Goal: Task Accomplishment & Management: Use online tool/utility

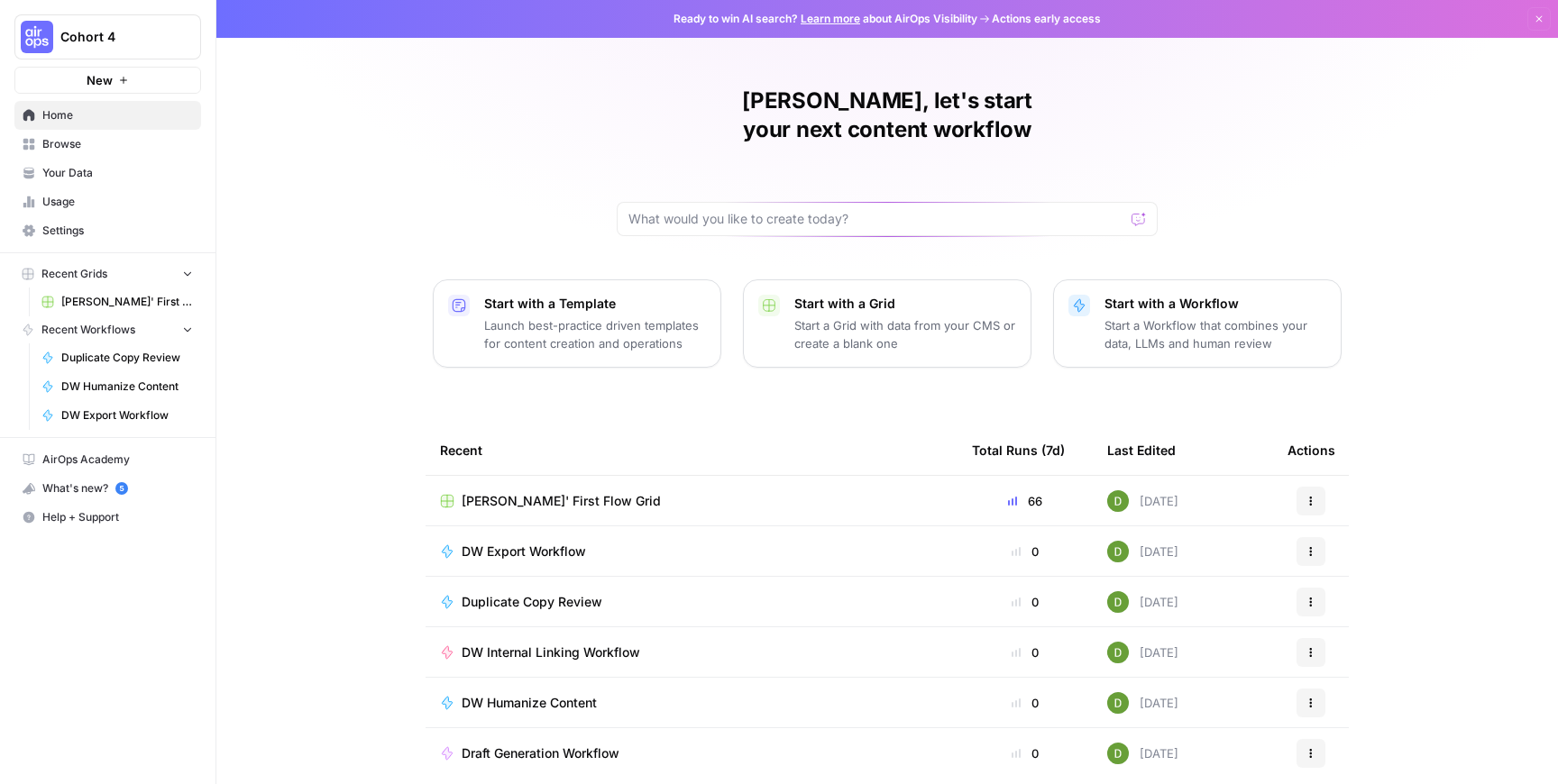
click at [610, 492] on div "[PERSON_NAME]' First Flow Grid" at bounding box center [691, 501] width 503 height 18
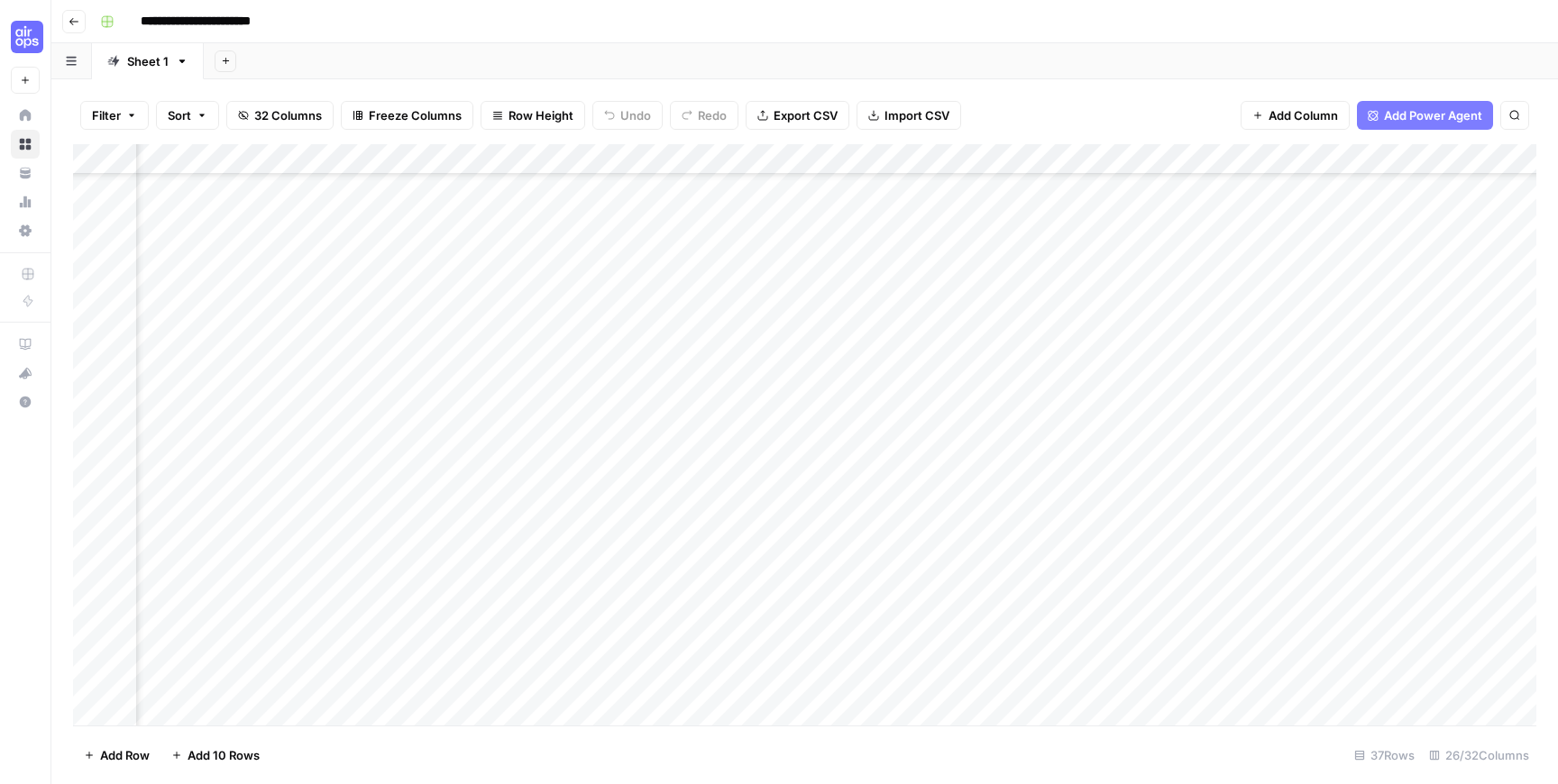
scroll to position [610, 147]
click at [1035, 461] on div "Add Column" at bounding box center [804, 434] width 1463 height 581
click at [1091, 462] on div "Add Column" at bounding box center [804, 434] width 1463 height 581
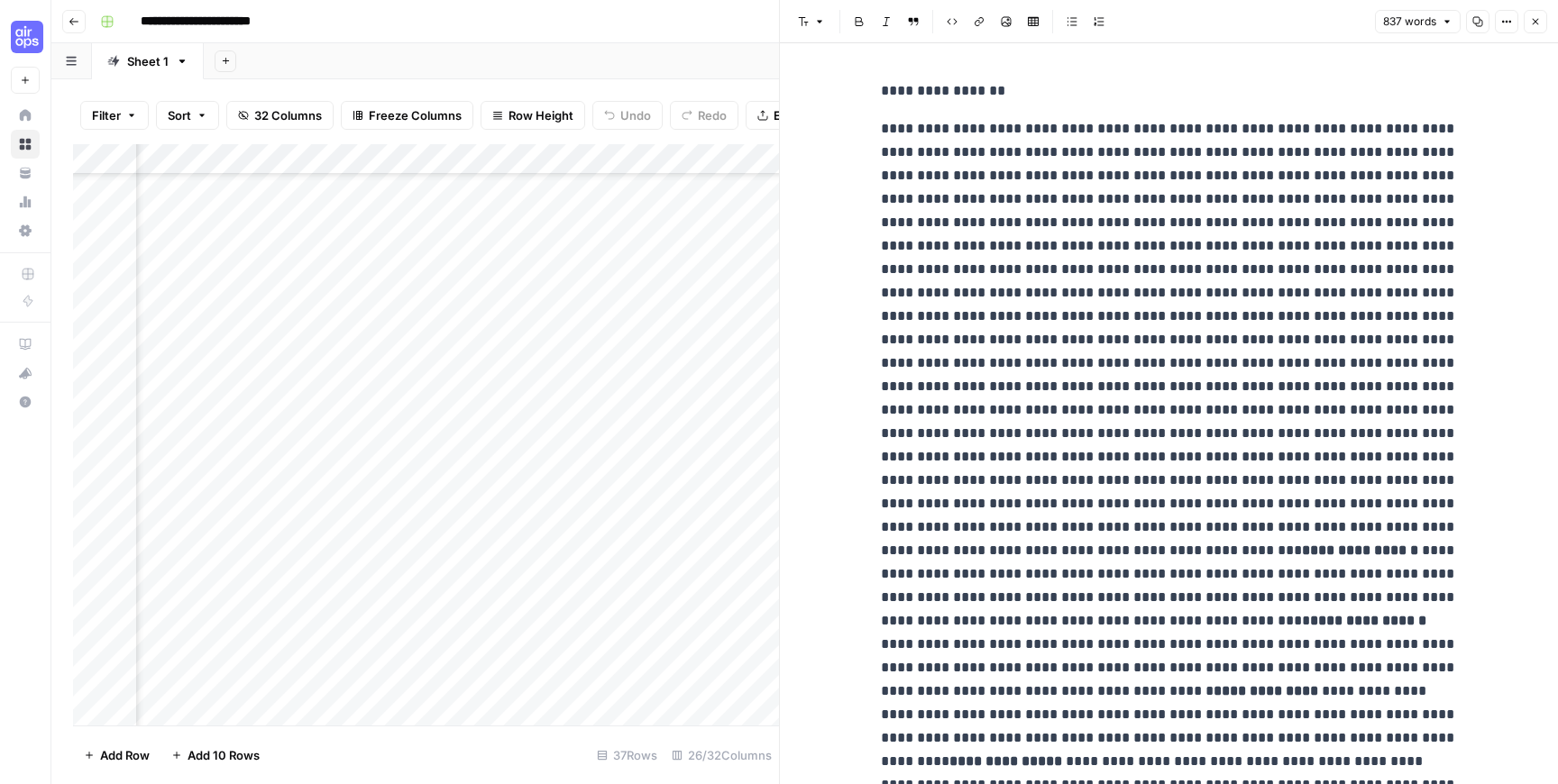
click at [1529, 25] on button "Close" at bounding box center [1536, 22] width 24 height 24
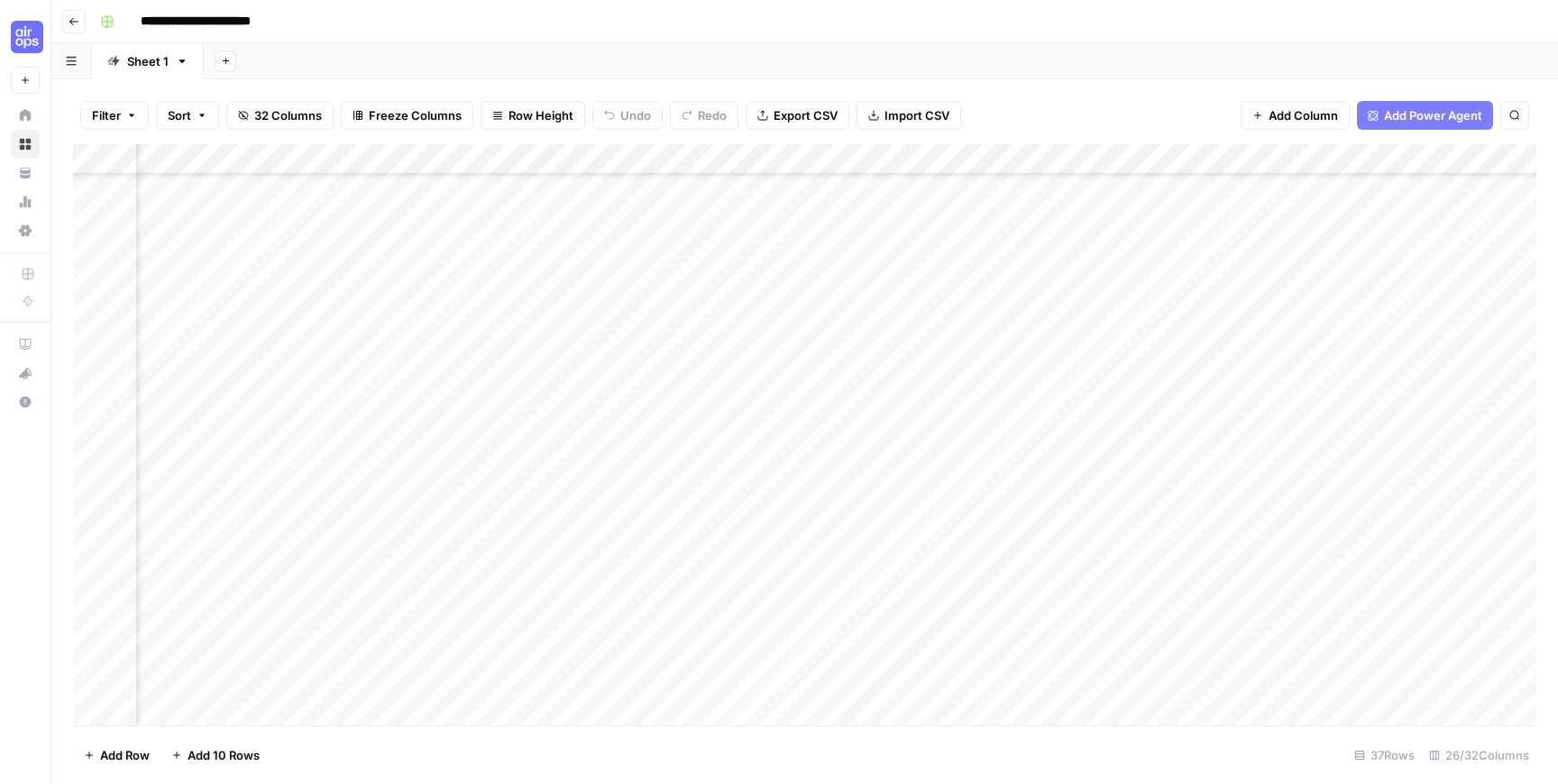
scroll to position [610, 697]
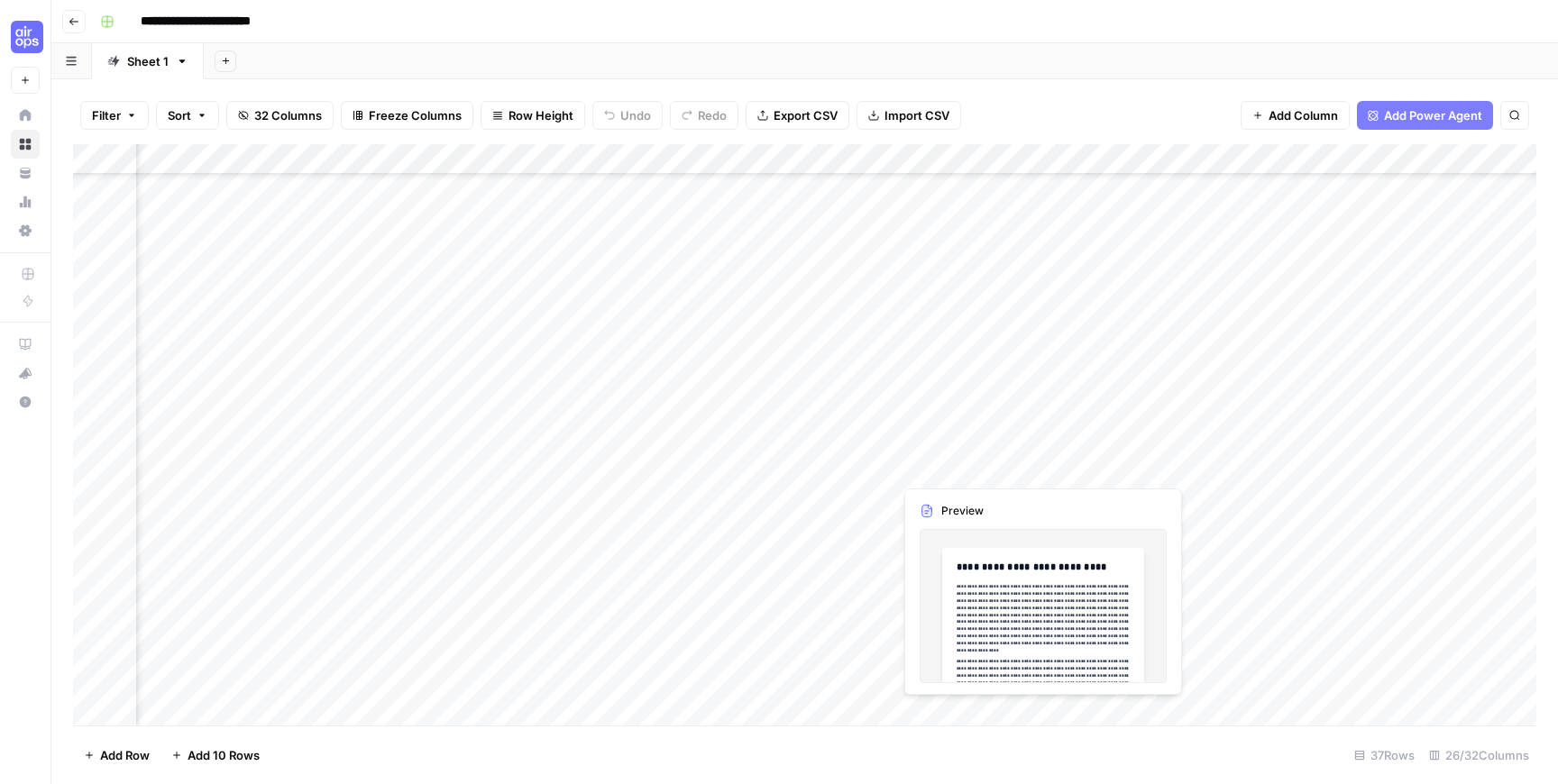
click at [954, 467] on div "Add Column" at bounding box center [804, 434] width 1463 height 581
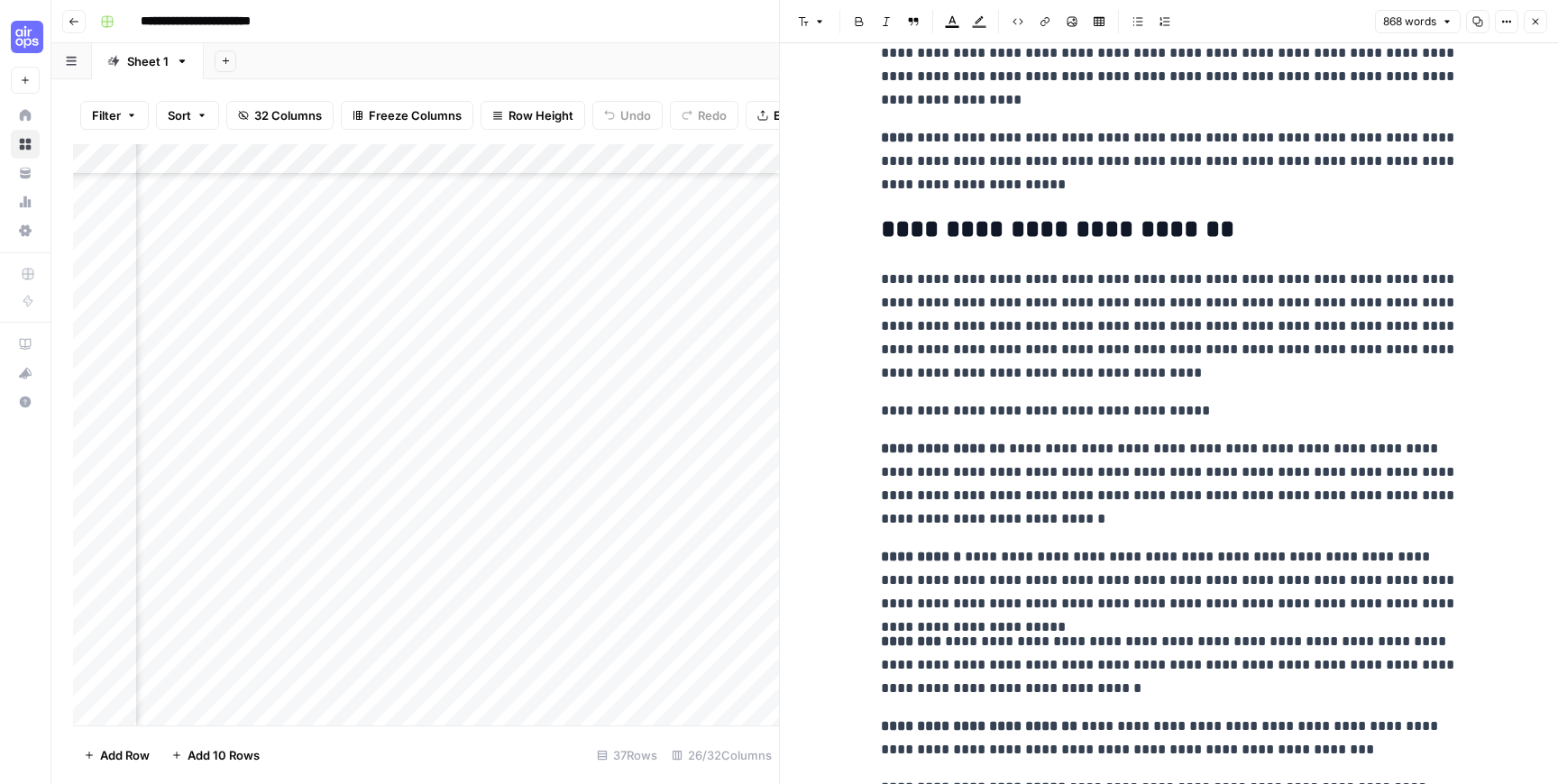
scroll to position [1227, 0]
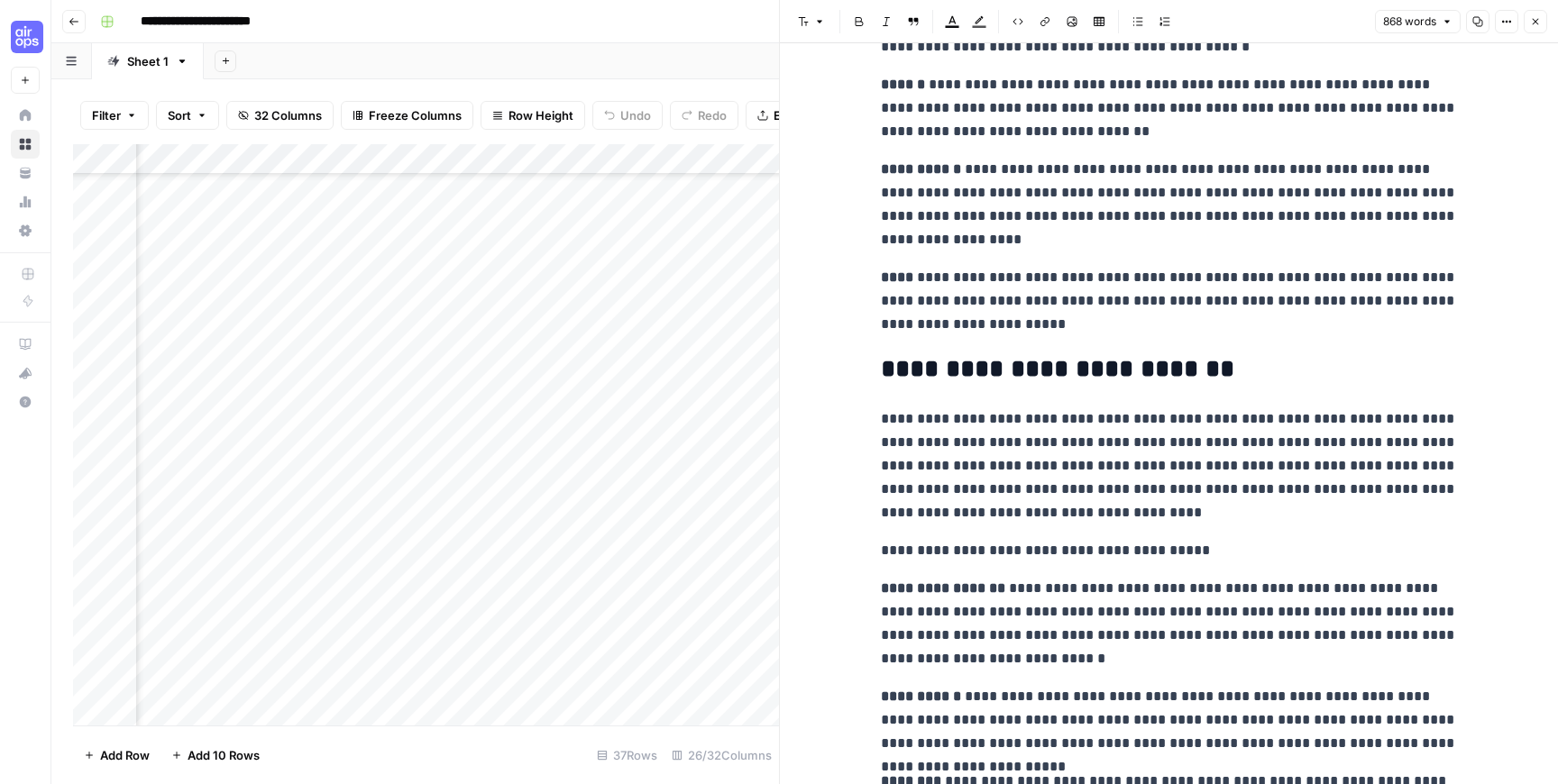
click at [1537, 17] on icon "button" at bounding box center [1535, 21] width 11 height 11
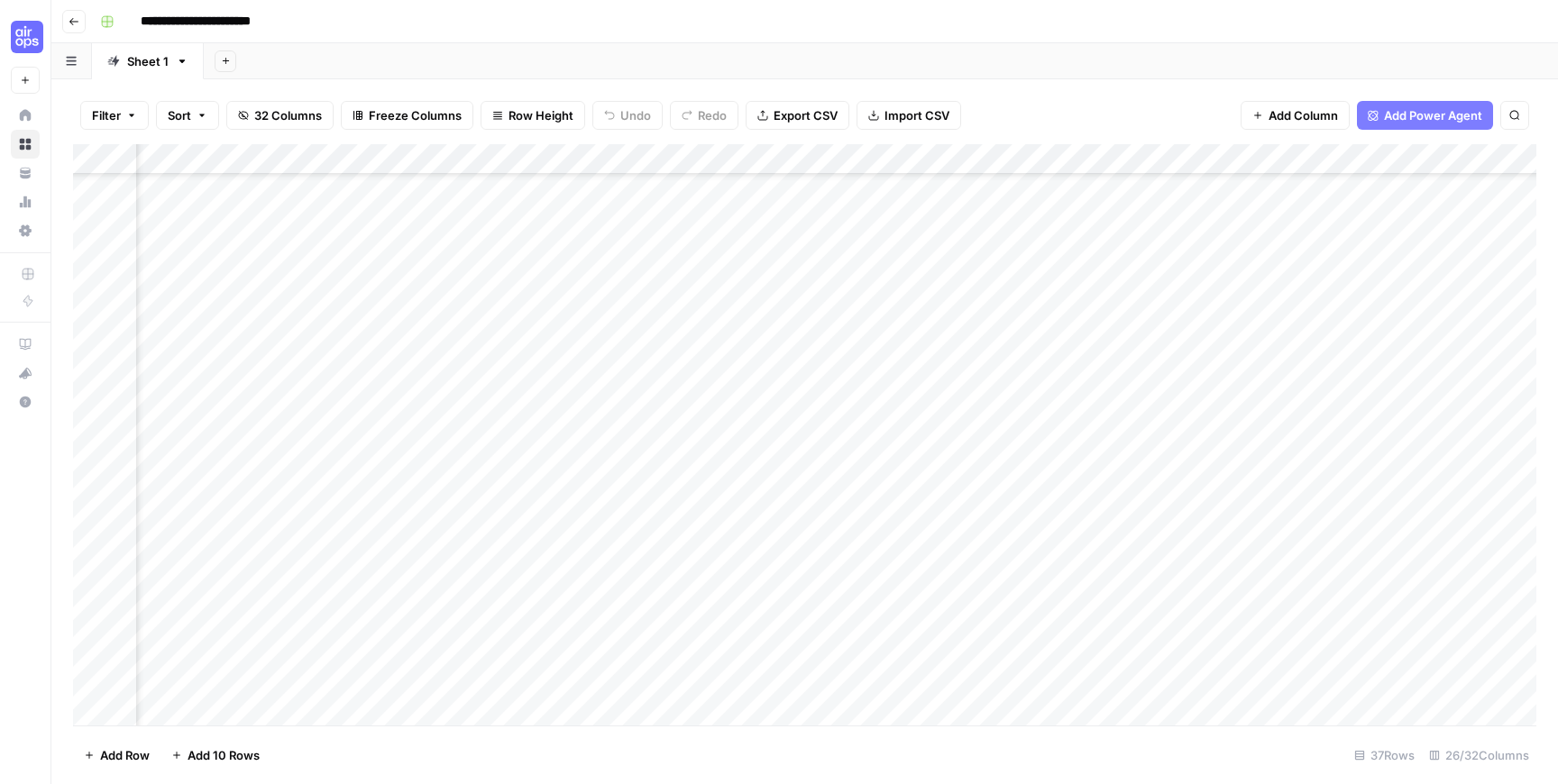
scroll to position [610, 1134]
